Goal: Information Seeking & Learning: Learn about a topic

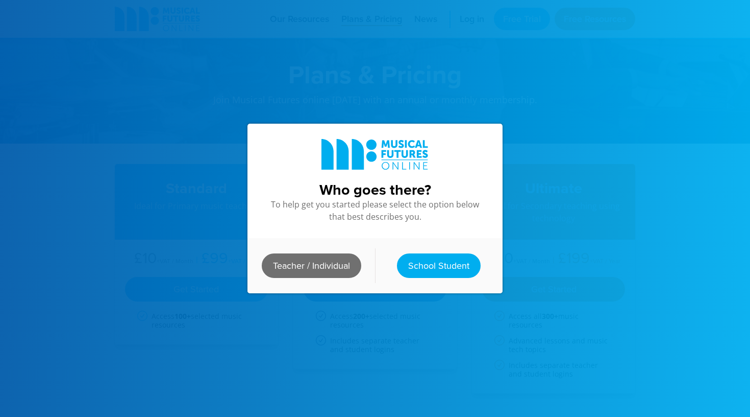
click at [333, 268] on link "Teacher / Individual" at bounding box center [312, 265] width 100 height 25
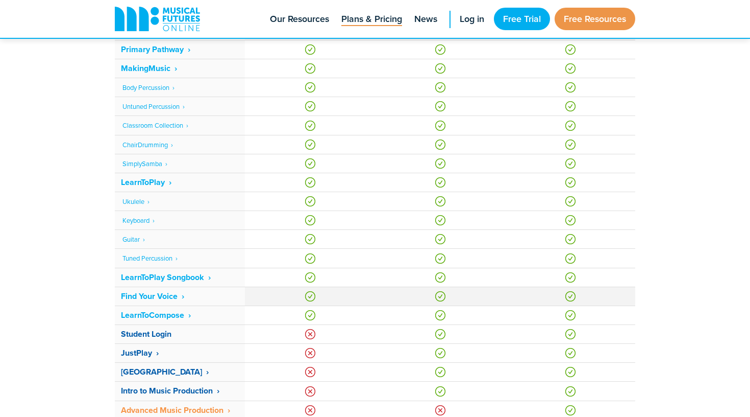
scroll to position [521, 0]
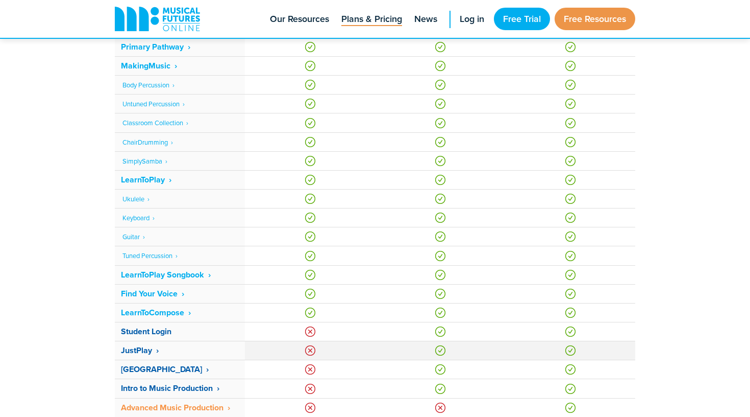
click at [136, 352] on strong "JustPlay ‎ ›" at bounding box center [140, 350] width 38 height 12
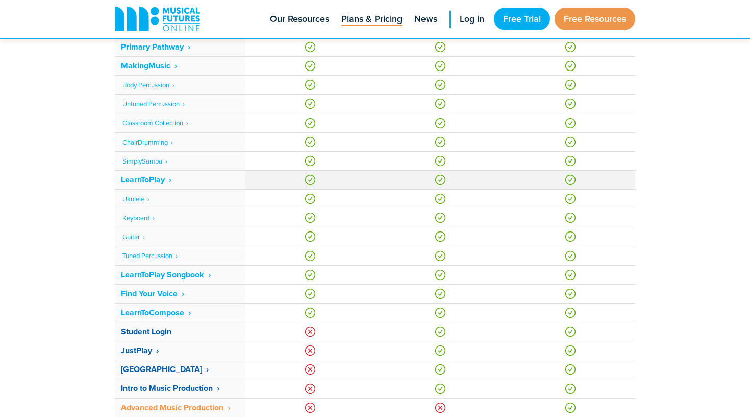
scroll to position [511, 0]
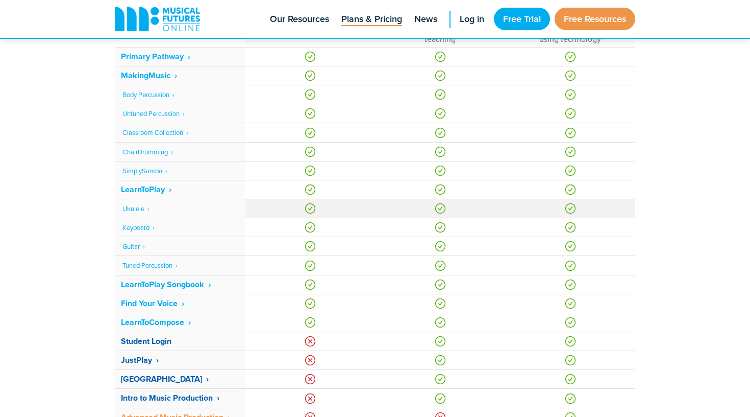
click at [137, 207] on link "Ukulele ‎ ›" at bounding box center [136, 208] width 27 height 9
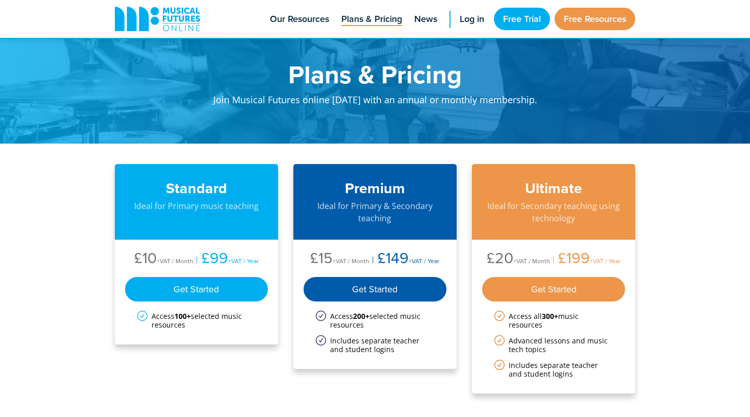
scroll to position [511, 0]
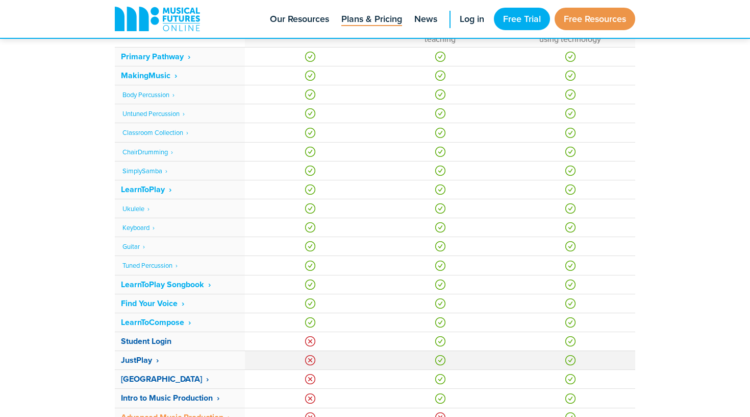
click at [141, 361] on strong "JustPlay ‎ ›" at bounding box center [140, 360] width 38 height 12
